Goal: Task Accomplishment & Management: Manage account settings

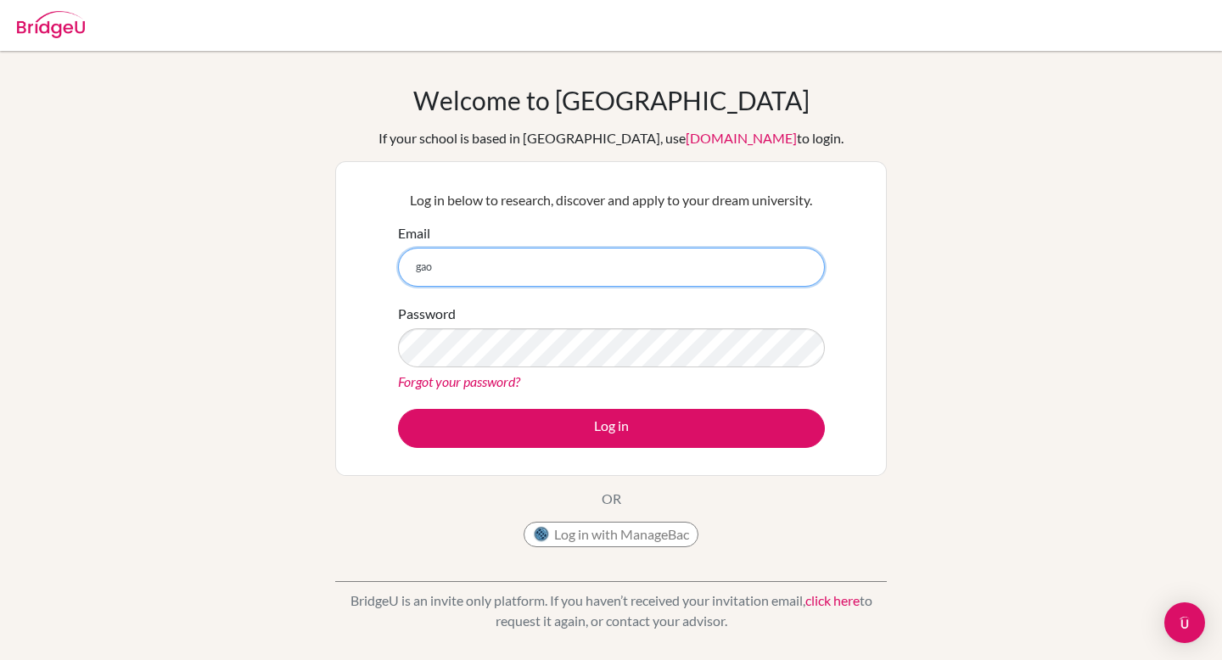
click at [501, 272] on input "gao" at bounding box center [611, 267] width 427 height 39
type input "g"
type input "gaohui.g@asu.edu.mn"
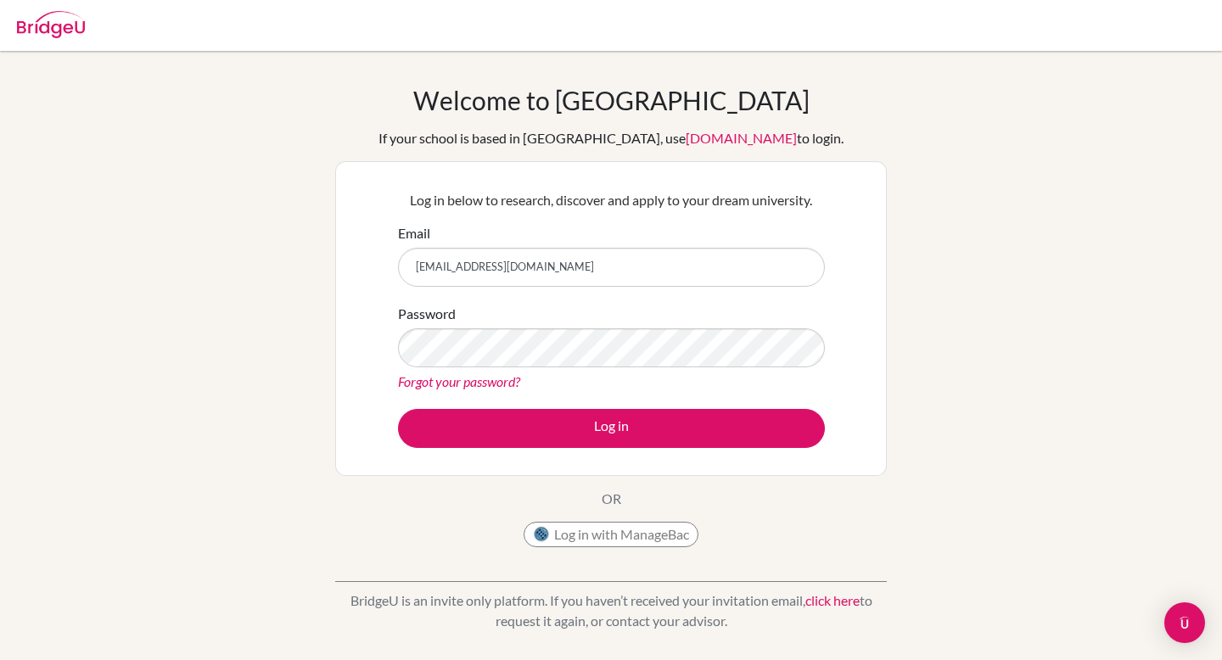
click at [523, 456] on div "Log in below to research, discover and apply to your dream university. Email ga…" at bounding box center [611, 318] width 448 height 279
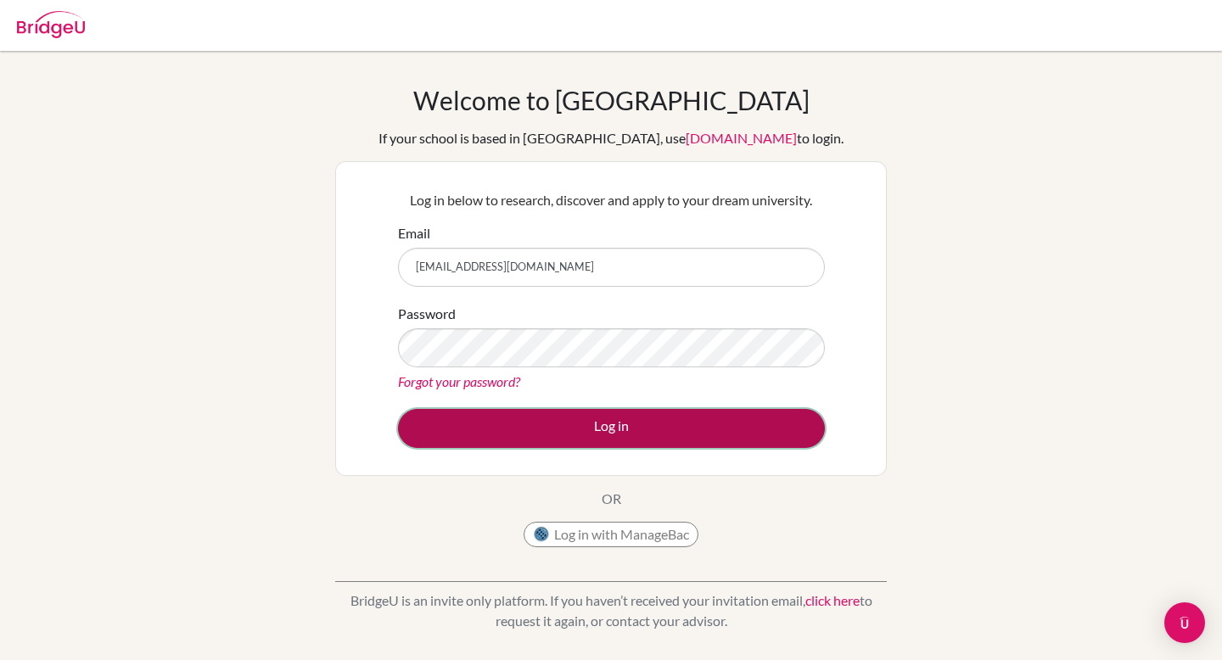
click at [525, 425] on button "Log in" at bounding box center [611, 428] width 427 height 39
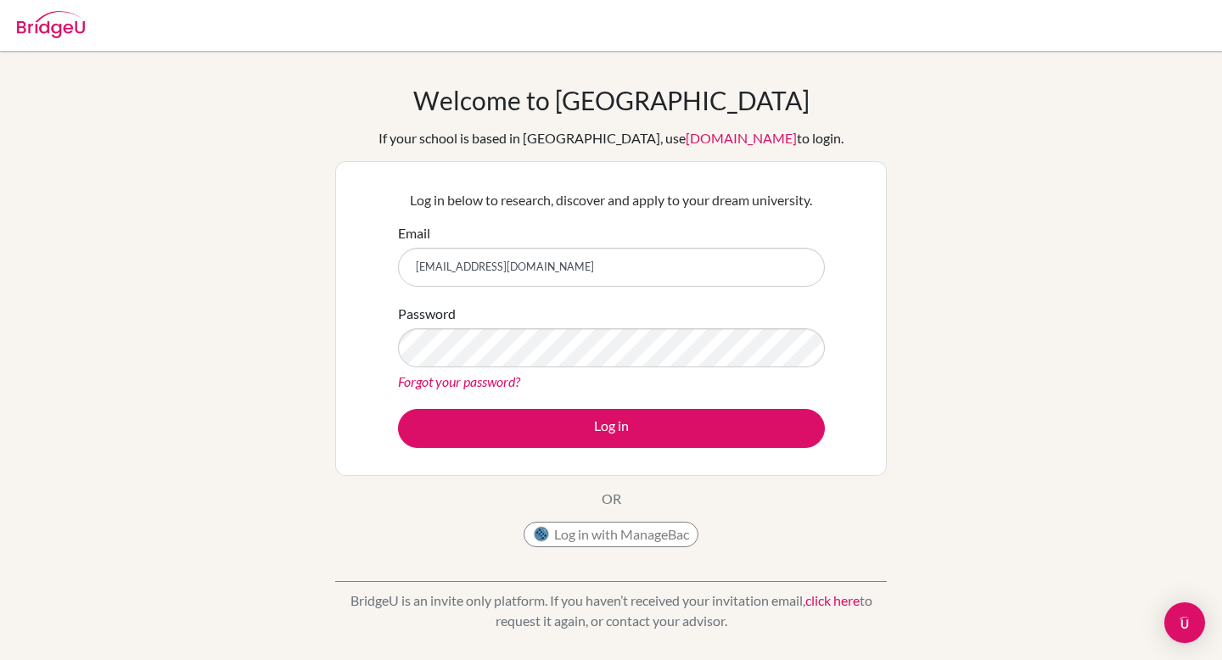
click at [460, 253] on input "gaohui.g@asu.edu.mn" at bounding box center [611, 267] width 427 height 39
click at [460, 253] on input "[EMAIL_ADDRESS][DOMAIN_NAME]" at bounding box center [611, 267] width 427 height 39
type input "gaohuigaohui0@gmail.com"
click at [398, 409] on button "Log in" at bounding box center [611, 428] width 427 height 39
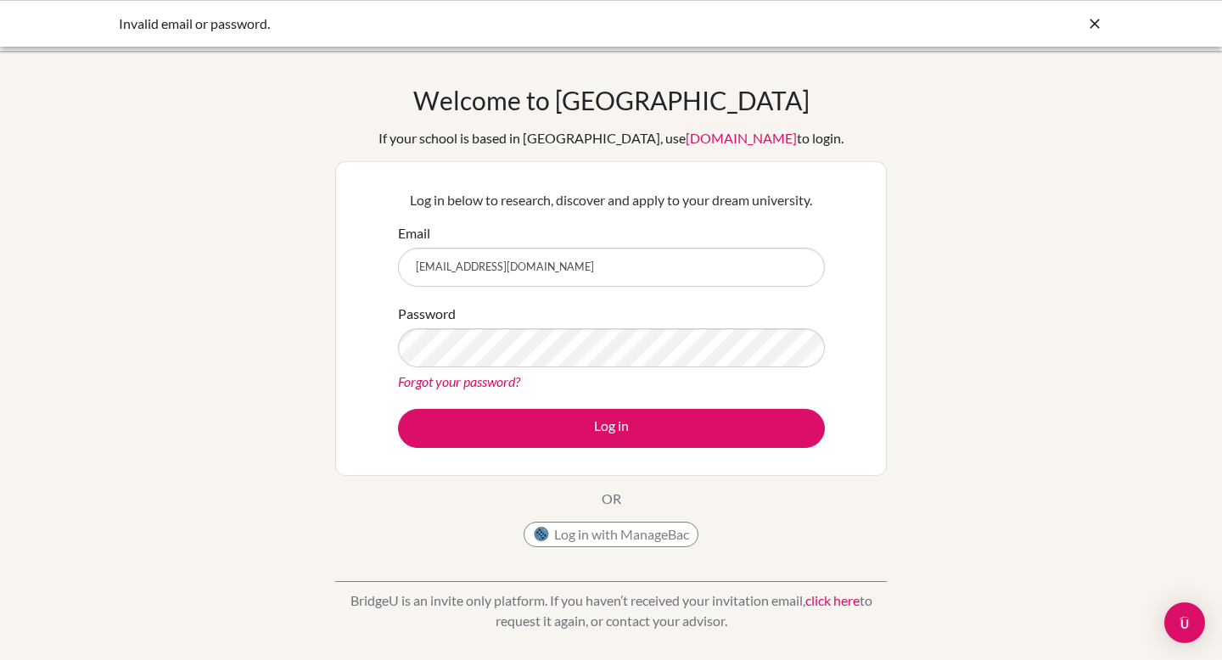
click at [398, 409] on button "Log in" at bounding box center [611, 428] width 427 height 39
click at [513, 272] on input "[EMAIL_ADDRESS][DOMAIN_NAME]" at bounding box center [611, 267] width 427 height 39
click at [513, 272] on input "gaohuigaohui0@gmail.com" at bounding box center [611, 267] width 427 height 39
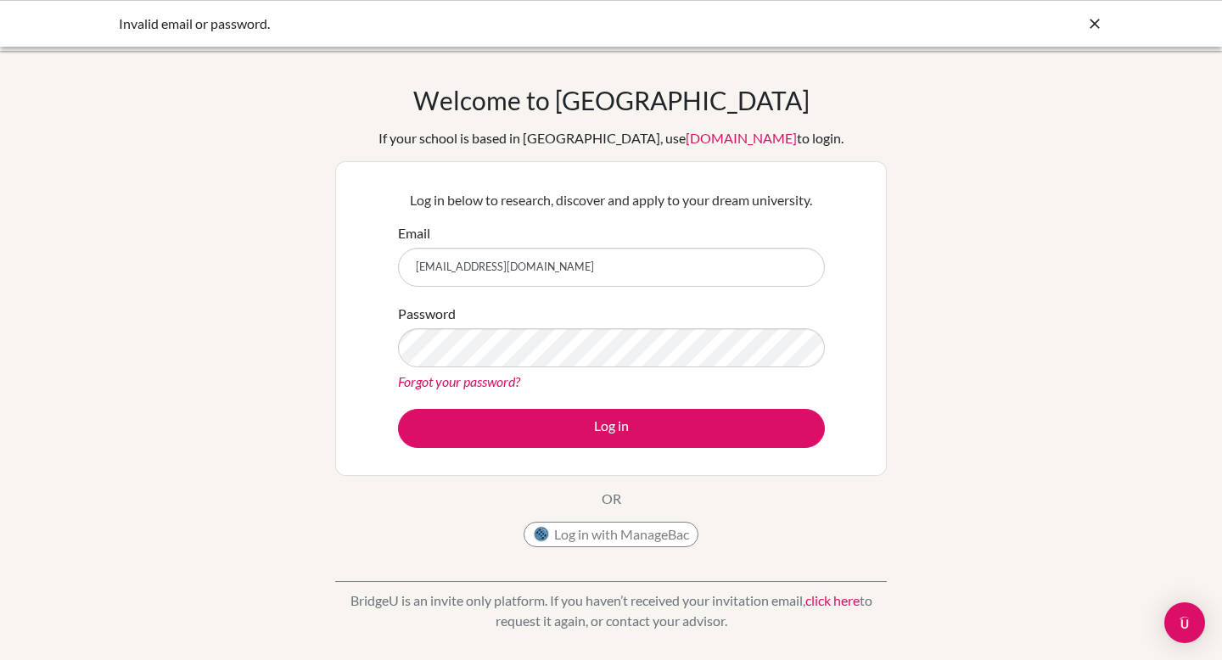
click at [1094, 22] on icon at bounding box center [1094, 23] width 17 height 17
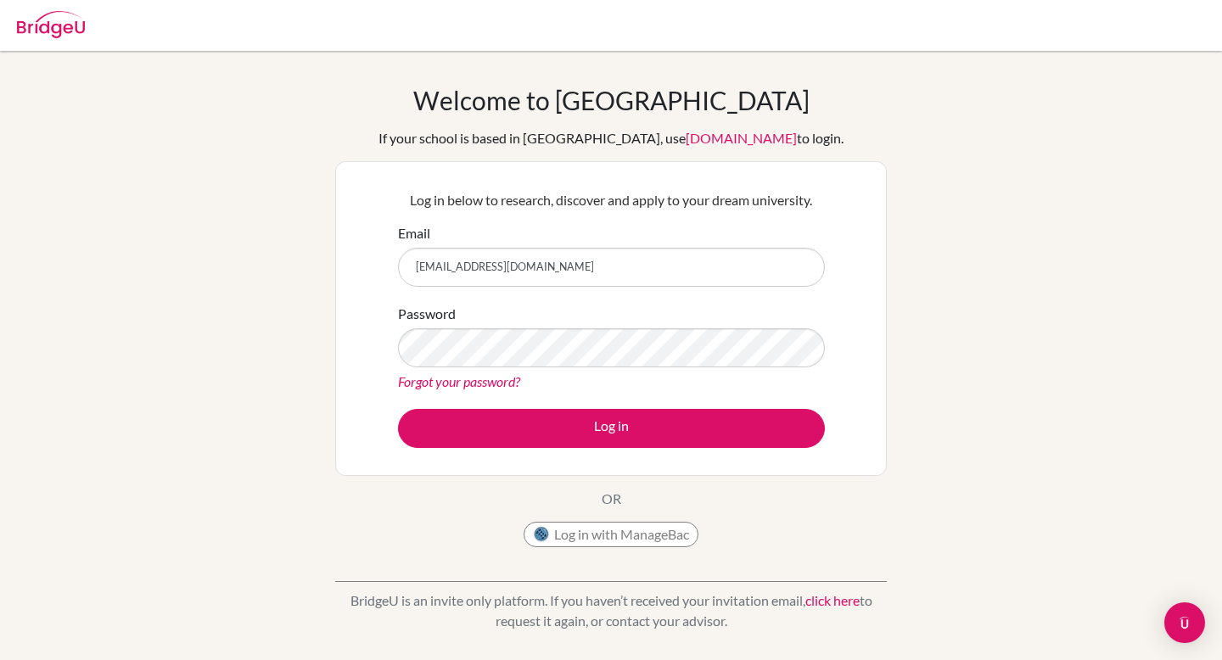
click at [19, 26] on img at bounding box center [51, 24] width 68 height 27
type input "[EMAIL_ADDRESS][DOMAIN_NAME]"
click at [448, 274] on input "[EMAIL_ADDRESS][DOMAIN_NAME]" at bounding box center [611, 267] width 427 height 39
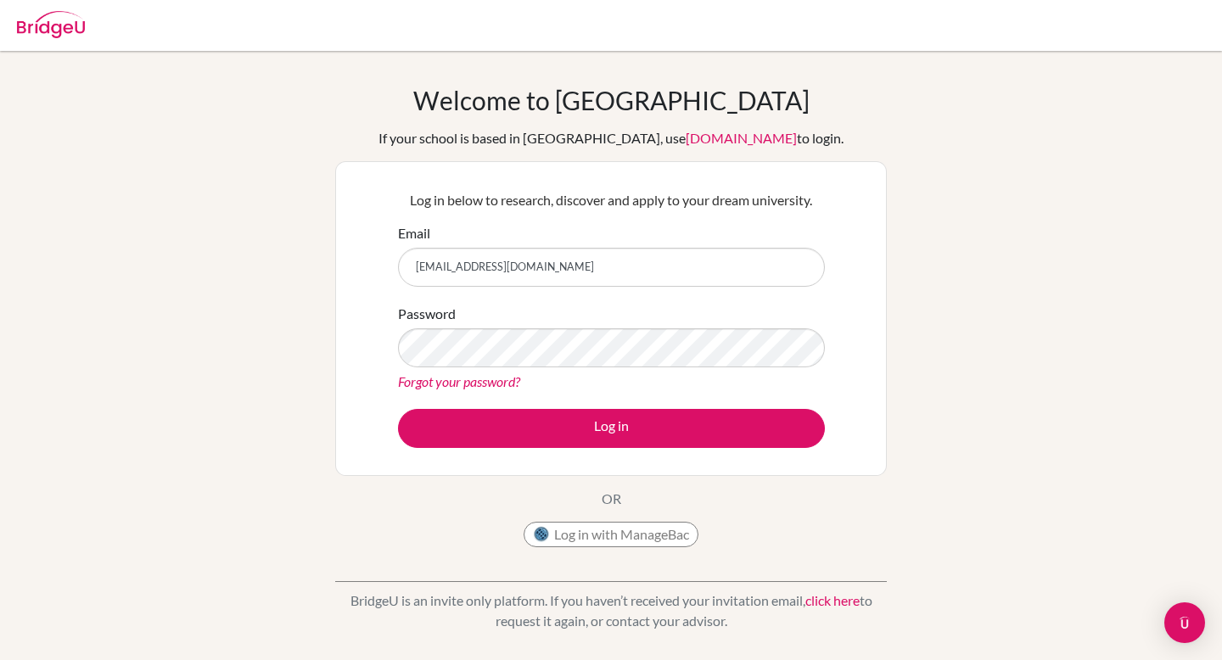
click at [59, 21] on img at bounding box center [51, 24] width 68 height 27
type input "gaohui.g@asu.edu.mn"
click at [77, 31] on img at bounding box center [51, 24] width 68 height 27
